Goal: Transaction & Acquisition: Purchase product/service

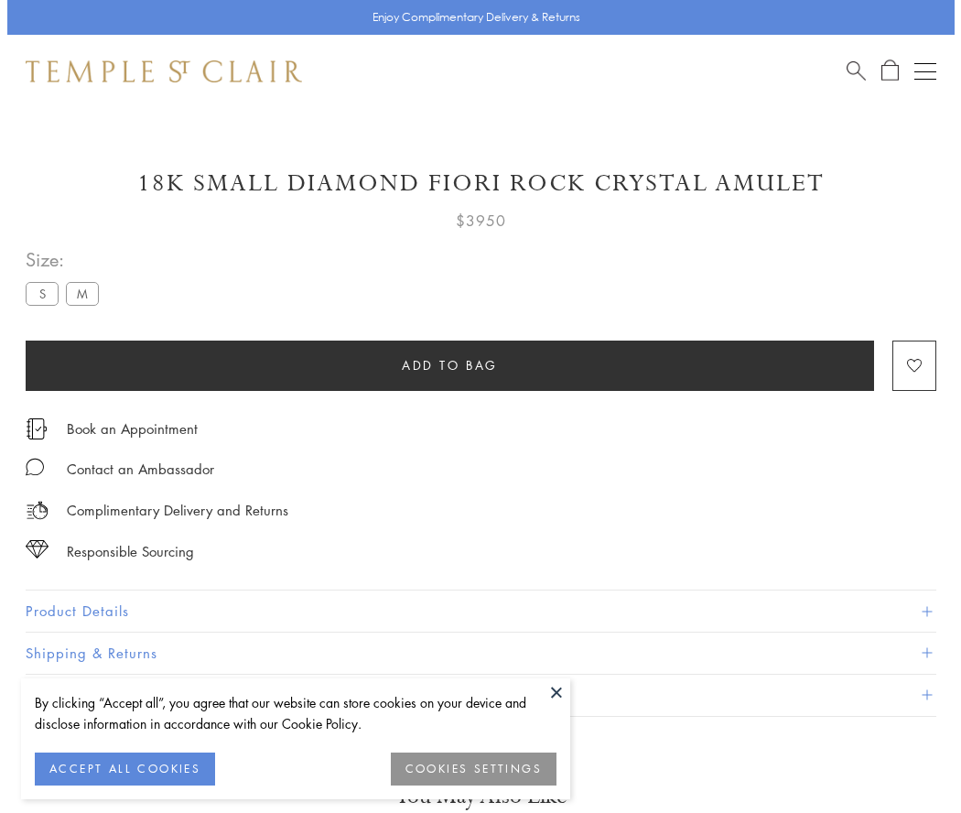
scroll to position [30, 0]
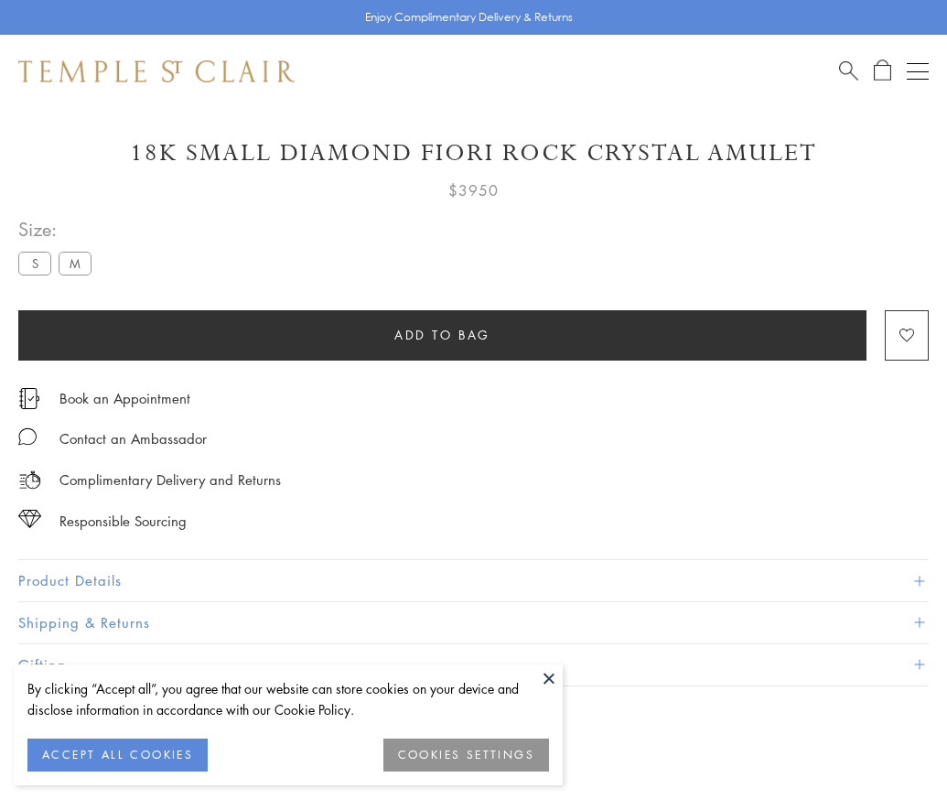
click at [442, 334] on span "Add to bag" at bounding box center [442, 335] width 96 height 20
